Goal: Task Accomplishment & Management: Use online tool/utility

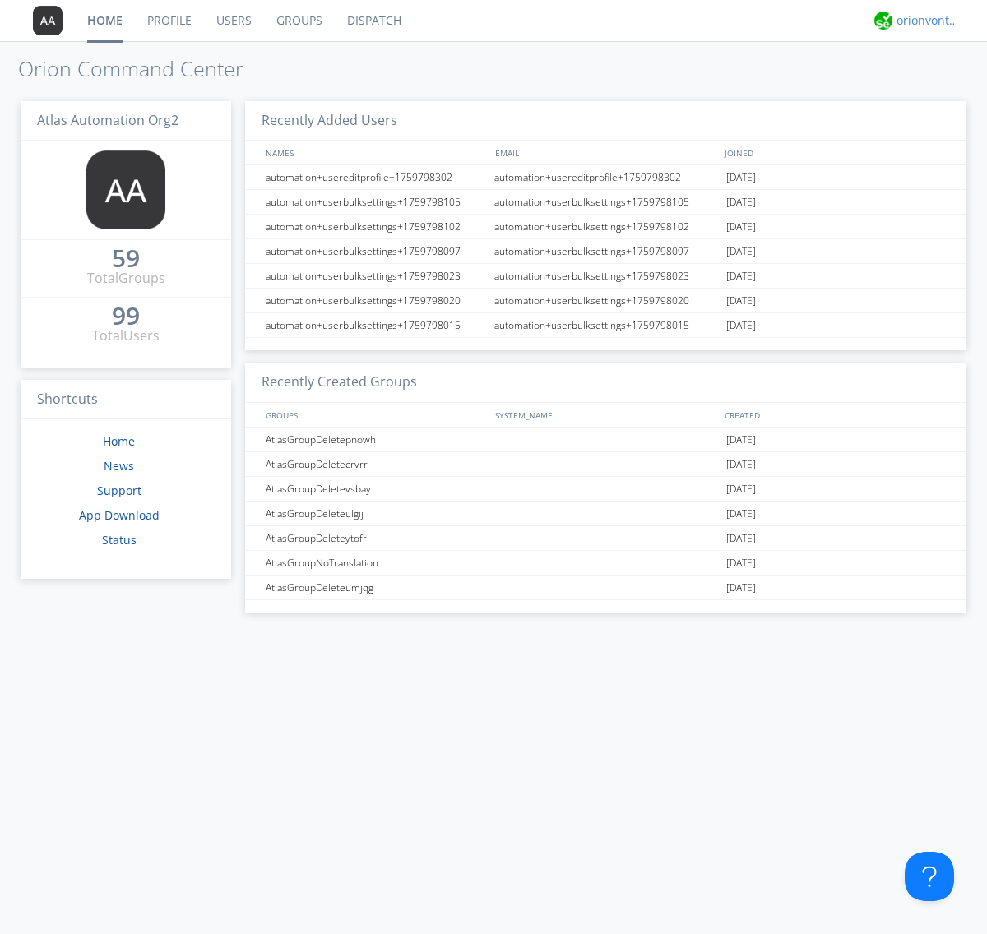
click at [923, 21] on div "orionvontas+atlas+automation+org2" at bounding box center [927, 20] width 62 height 16
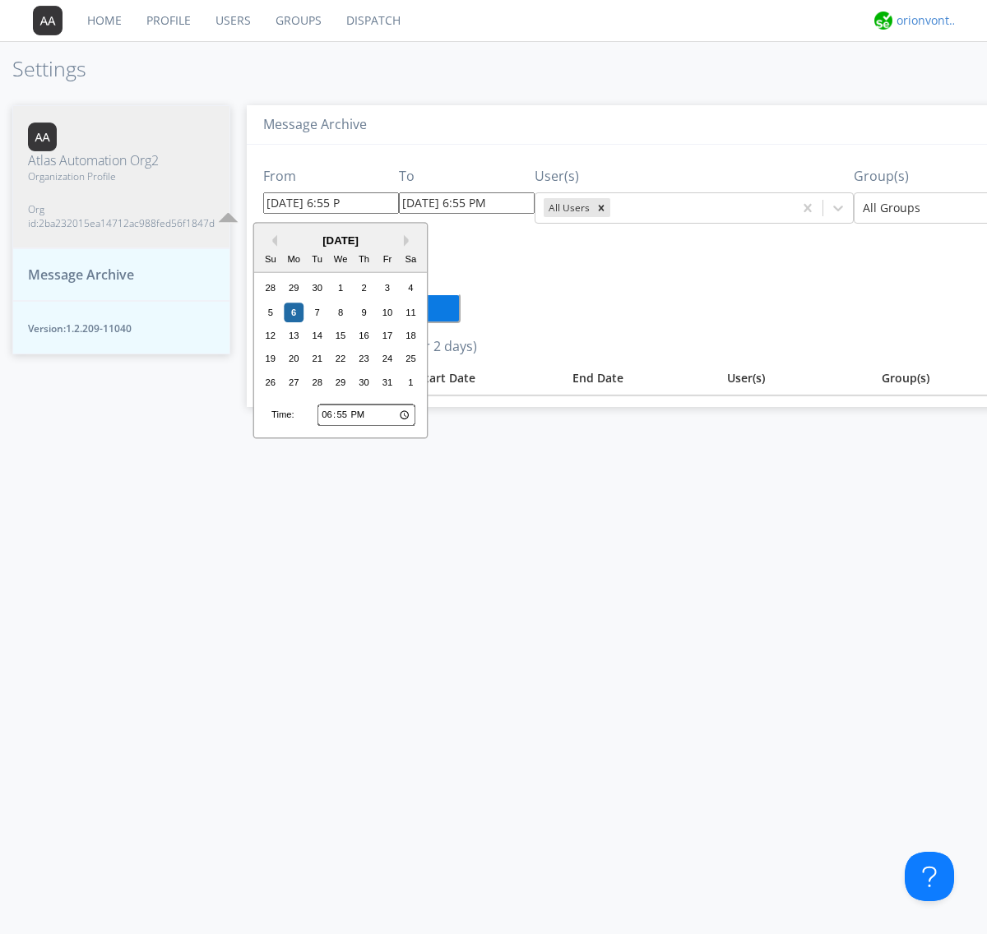
type input "09/29/2025 6:55 PM"
type input "[DATE] 6:55 PM"
type input "09/29/2025 6:55 PM"
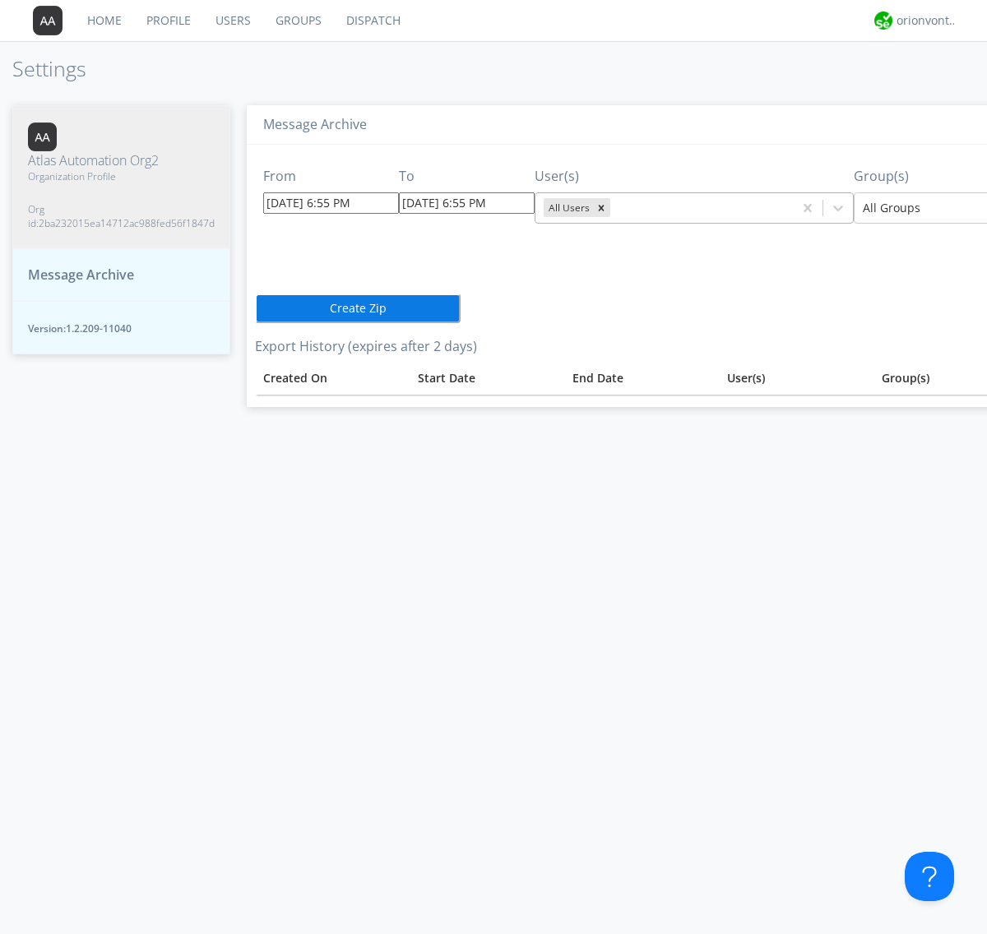
click at [599, 207] on icon "Remove All Users" at bounding box center [602, 208] width 6 height 6
click at [613, 207] on input "text" at bounding box center [614, 208] width 3 height 16
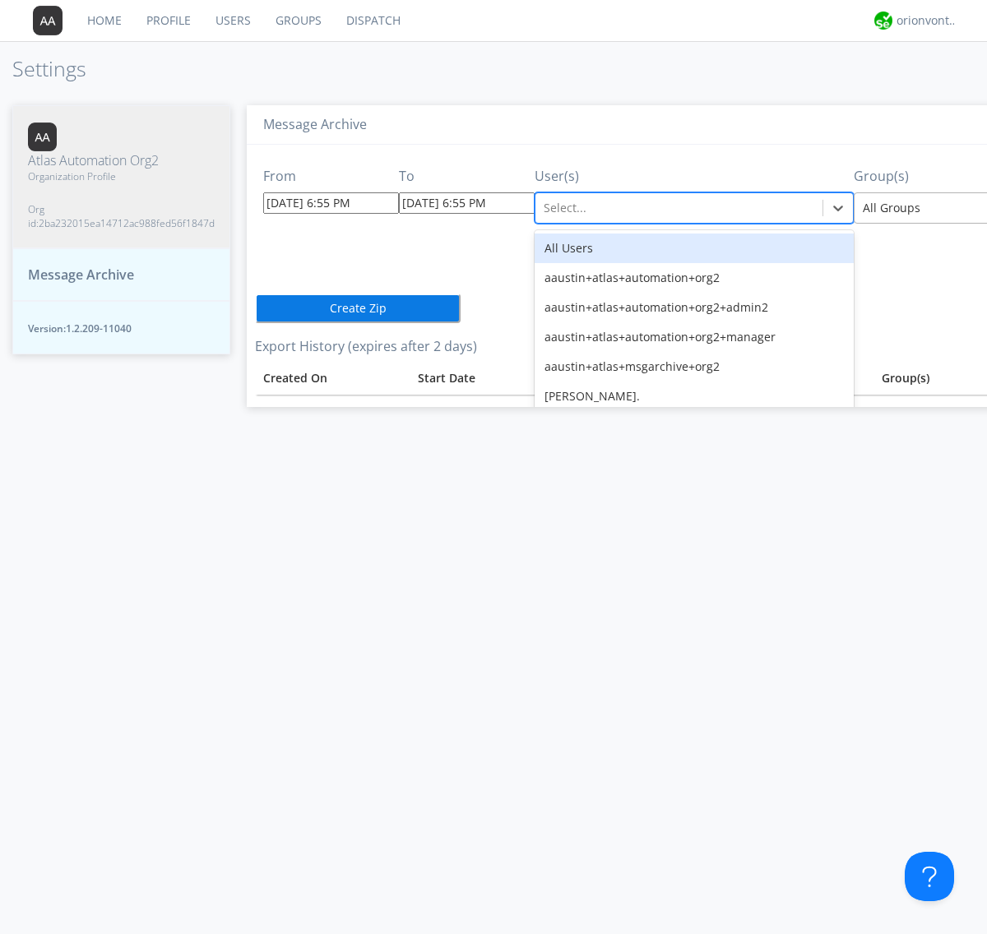
click at [912, 207] on div at bounding box center [983, 208] width 241 height 20
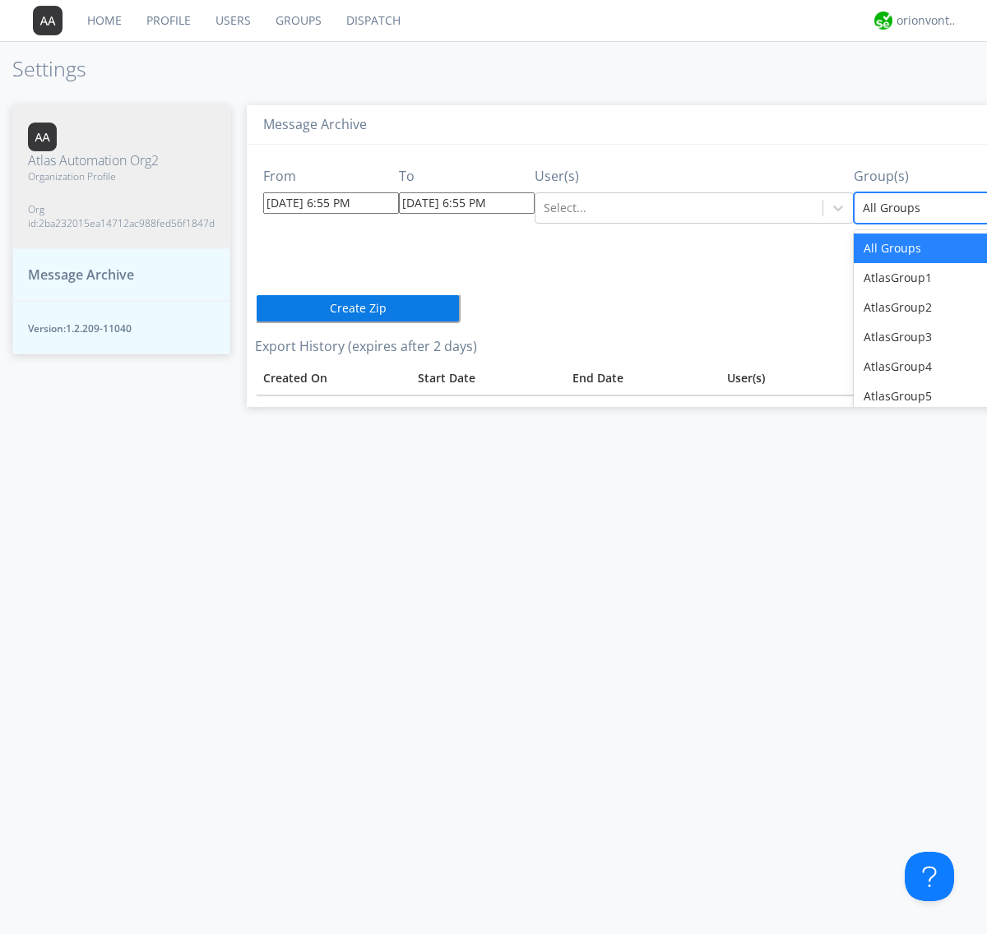
click at [255, 308] on button "Create Zip" at bounding box center [358, 309] width 206 height 30
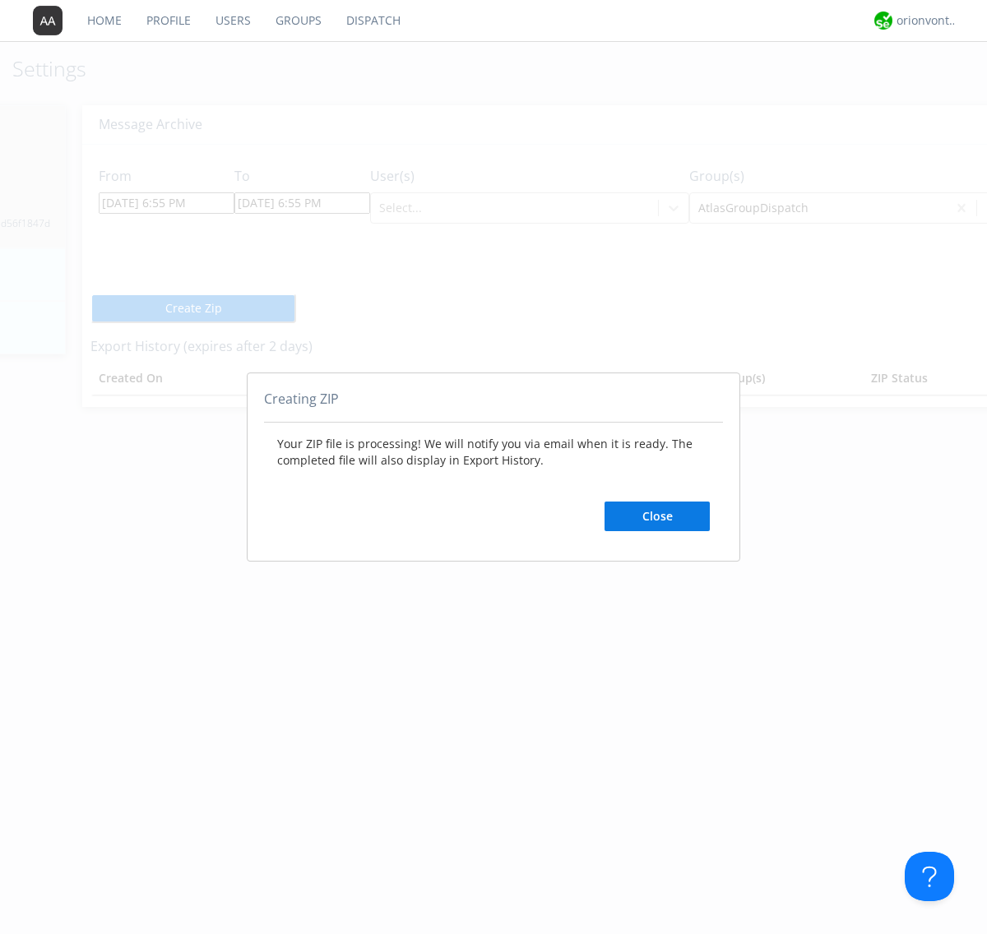
click at [657, 516] on button "Close" at bounding box center [656, 517] width 105 height 30
